Goal: Contribute content: Add original content to the website for others to see

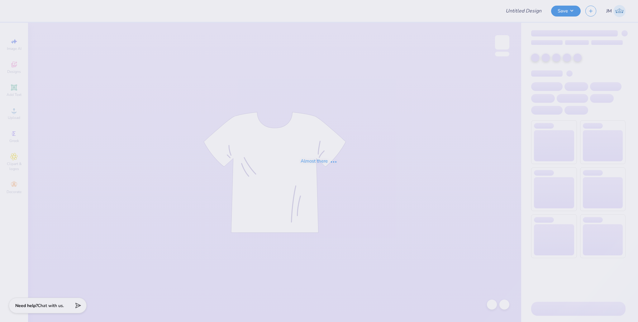
type input "DSP Fall Rush"
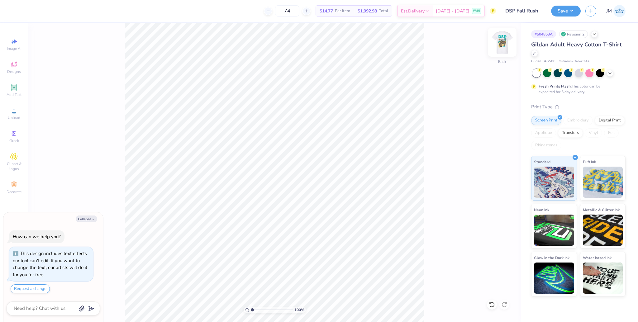
click at [497, 46] on img at bounding box center [502, 42] width 25 height 25
type textarea "x"
type input "3.78"
type textarea "x"
type input "4.06"
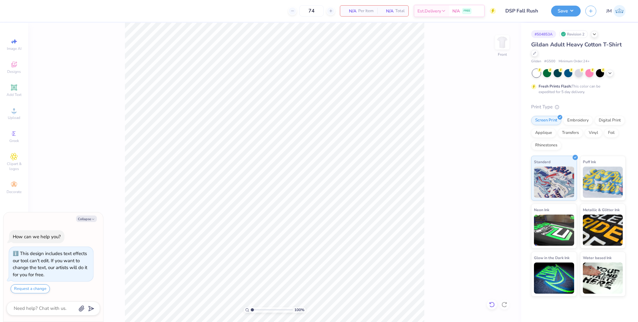
click at [494, 305] on icon at bounding box center [492, 305] width 6 height 6
type textarea "x"
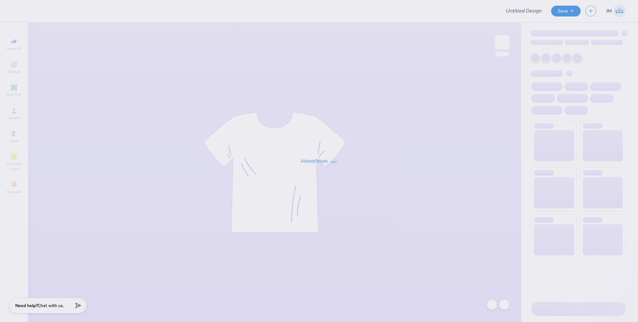
type input "DSP Fall Rush"
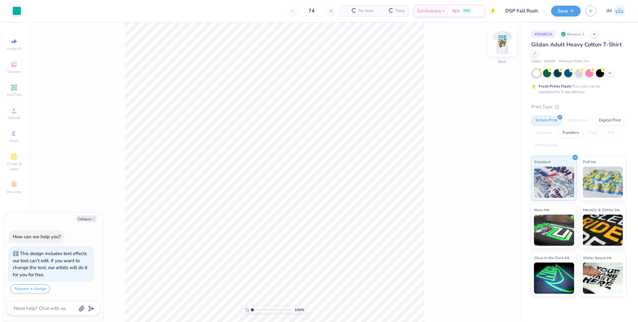
click at [497, 40] on img at bounding box center [502, 42] width 25 height 25
type textarea "x"
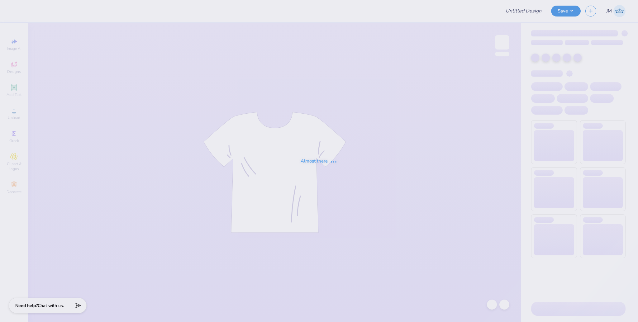
type input "DSP Fall Rush"
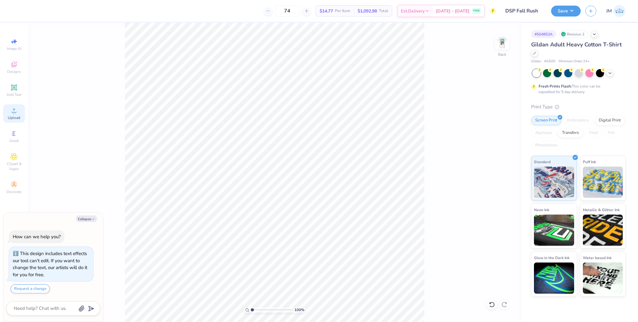
click at [14, 112] on circle at bounding box center [13, 112] width 3 height 3
type textarea "x"
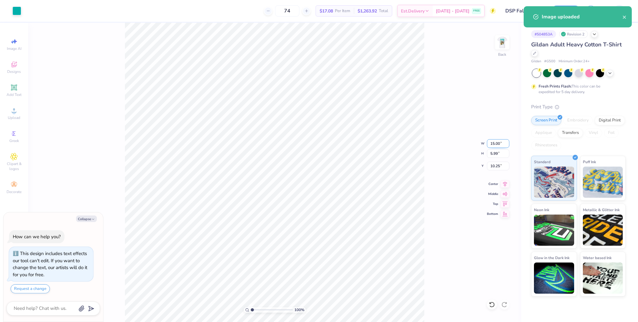
click at [498, 142] on input "15.00" at bounding box center [498, 143] width 22 height 9
type input "3.5"
type textarea "x"
type input "3.50"
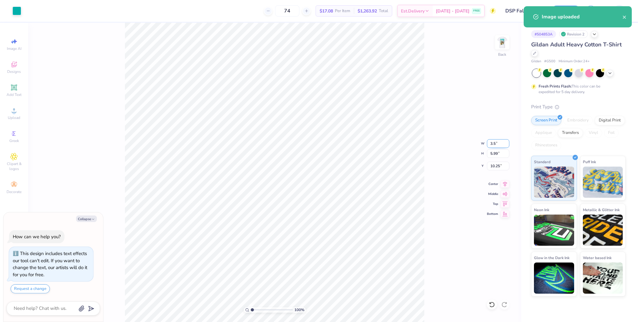
type input "1.40"
type input "12.55"
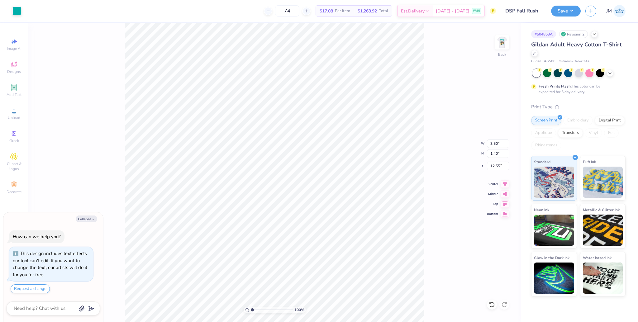
type textarea "x"
click at [500, 166] on input "10.67" at bounding box center [498, 166] width 22 height 9
click at [497, 166] on input "10.67" at bounding box center [498, 166] width 22 height 9
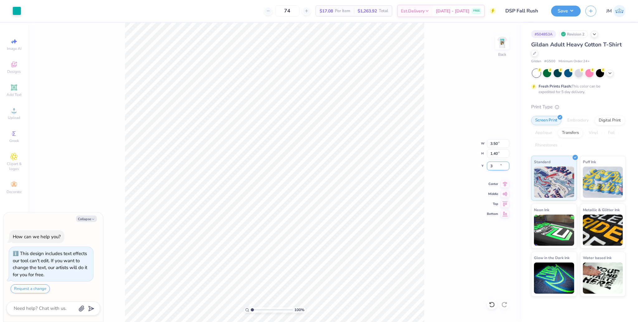
type input "3"
type textarea "x"
type input "3.00"
click at [506, 43] on img at bounding box center [502, 42] width 25 height 25
click at [13, 119] on span "Upload" at bounding box center [14, 117] width 12 height 5
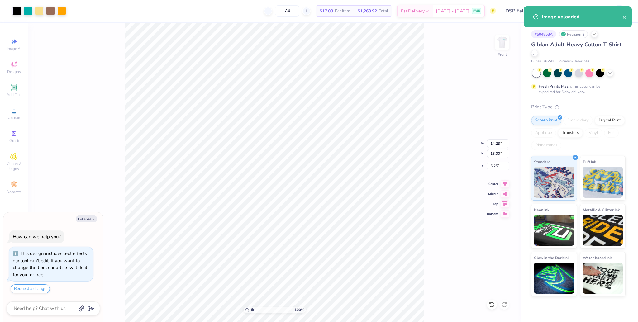
click at [494, 158] on div "100 % Front W 14.23 14.23 " H 18.00 18.00 " Y 5.25 5.25 " Center Middle Top Bot…" at bounding box center [274, 173] width 493 height 300
click at [495, 154] on div "100 % Front" at bounding box center [274, 173] width 493 height 300
type textarea "x"
click at [495, 155] on input "18.00" at bounding box center [498, 153] width 22 height 9
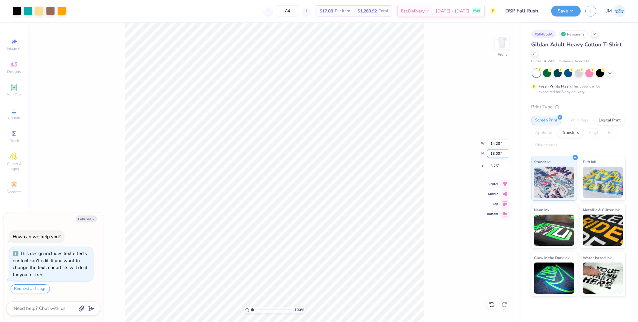
click at [495, 155] on input "18.00" at bounding box center [498, 153] width 22 height 9
type input "15"
type textarea "x"
type input "11.86"
type input "15.00"
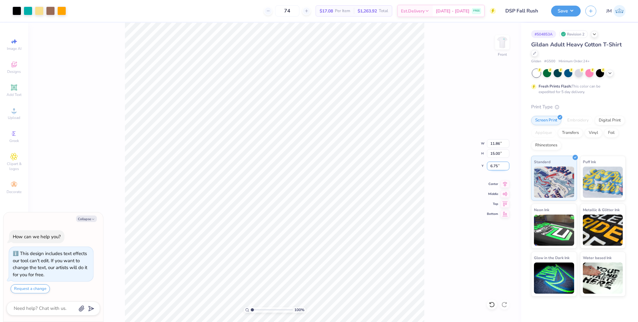
click at [493, 164] on input "6.75" at bounding box center [498, 166] width 22 height 9
type input "3"
type textarea "x"
type input "3.00"
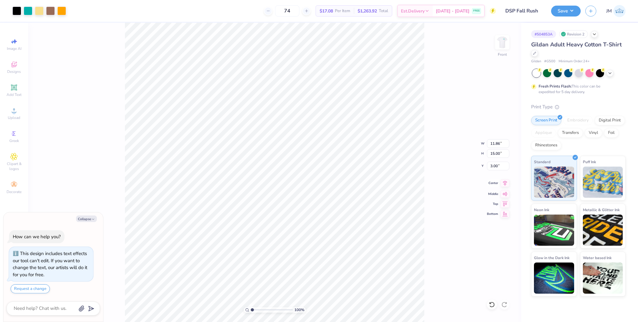
click at [504, 185] on icon at bounding box center [505, 183] width 9 height 7
click at [508, 40] on img at bounding box center [502, 42] width 25 height 25
click at [501, 46] on img at bounding box center [502, 42] width 12 height 12
click at [507, 182] on icon at bounding box center [505, 183] width 9 height 7
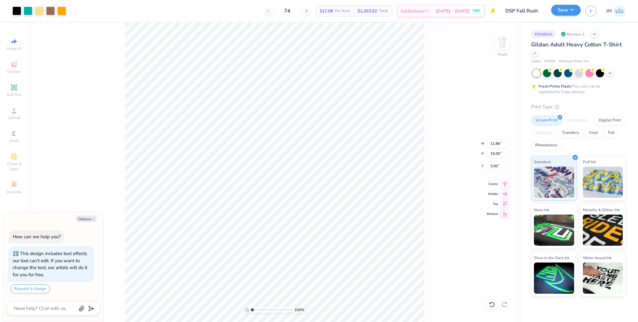
click at [566, 6] on div "Save JM" at bounding box center [594, 11] width 87 height 22
click at [567, 11] on button "Save" at bounding box center [566, 10] width 30 height 11
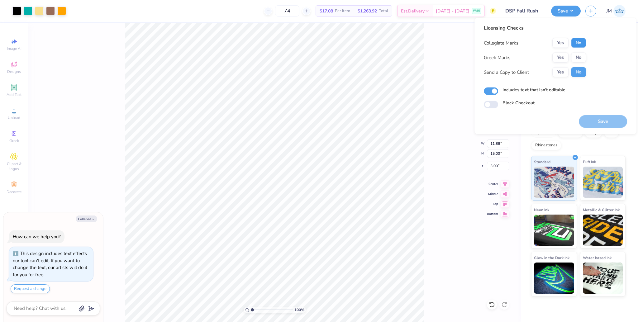
click at [576, 45] on button "No" at bounding box center [578, 43] width 15 height 10
click at [565, 56] on button "Yes" at bounding box center [561, 58] width 16 height 10
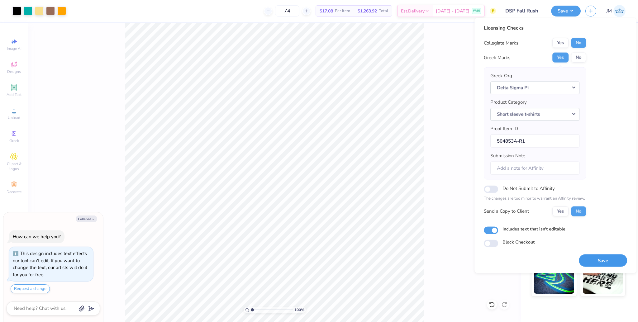
click at [607, 257] on button "Save" at bounding box center [603, 260] width 48 height 13
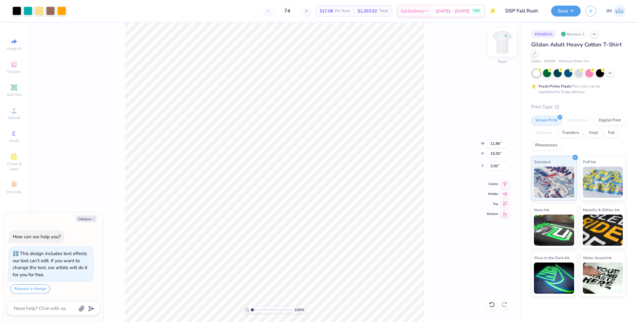
click at [503, 47] on img at bounding box center [502, 42] width 25 height 25
type textarea "x"
